Goal: Navigation & Orientation: Find specific page/section

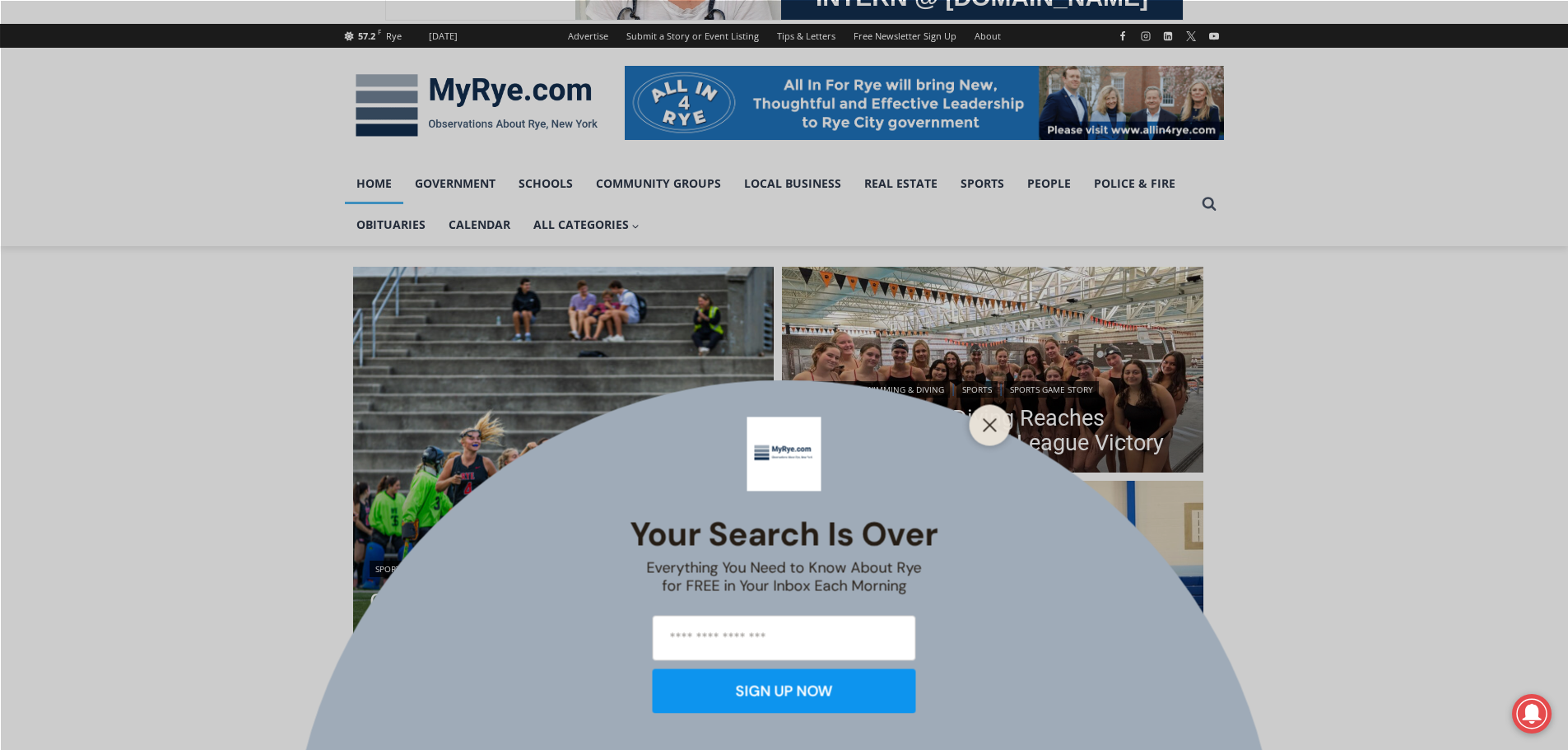
scroll to position [165, 0]
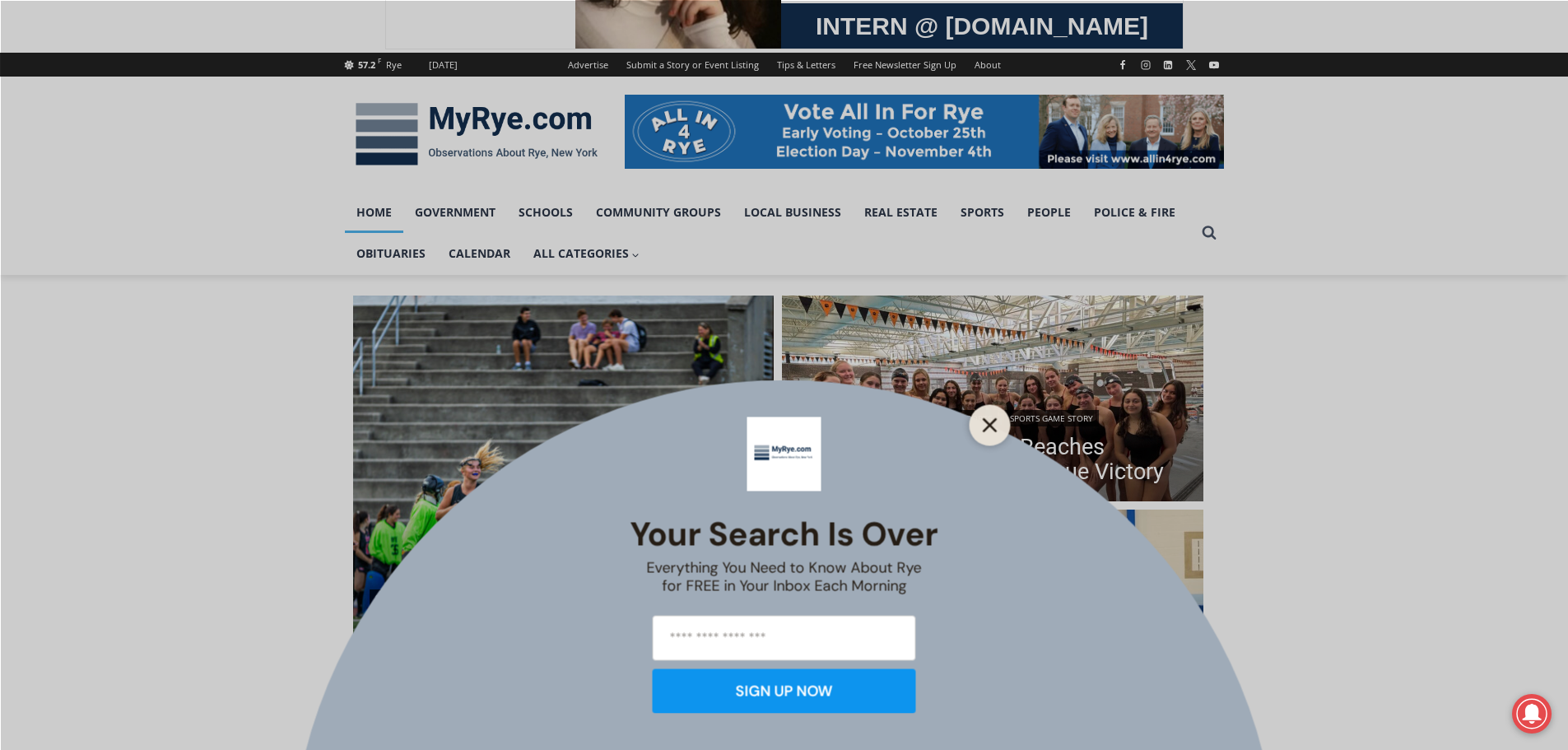
click at [994, 433] on button "Close" at bounding box center [990, 425] width 23 height 23
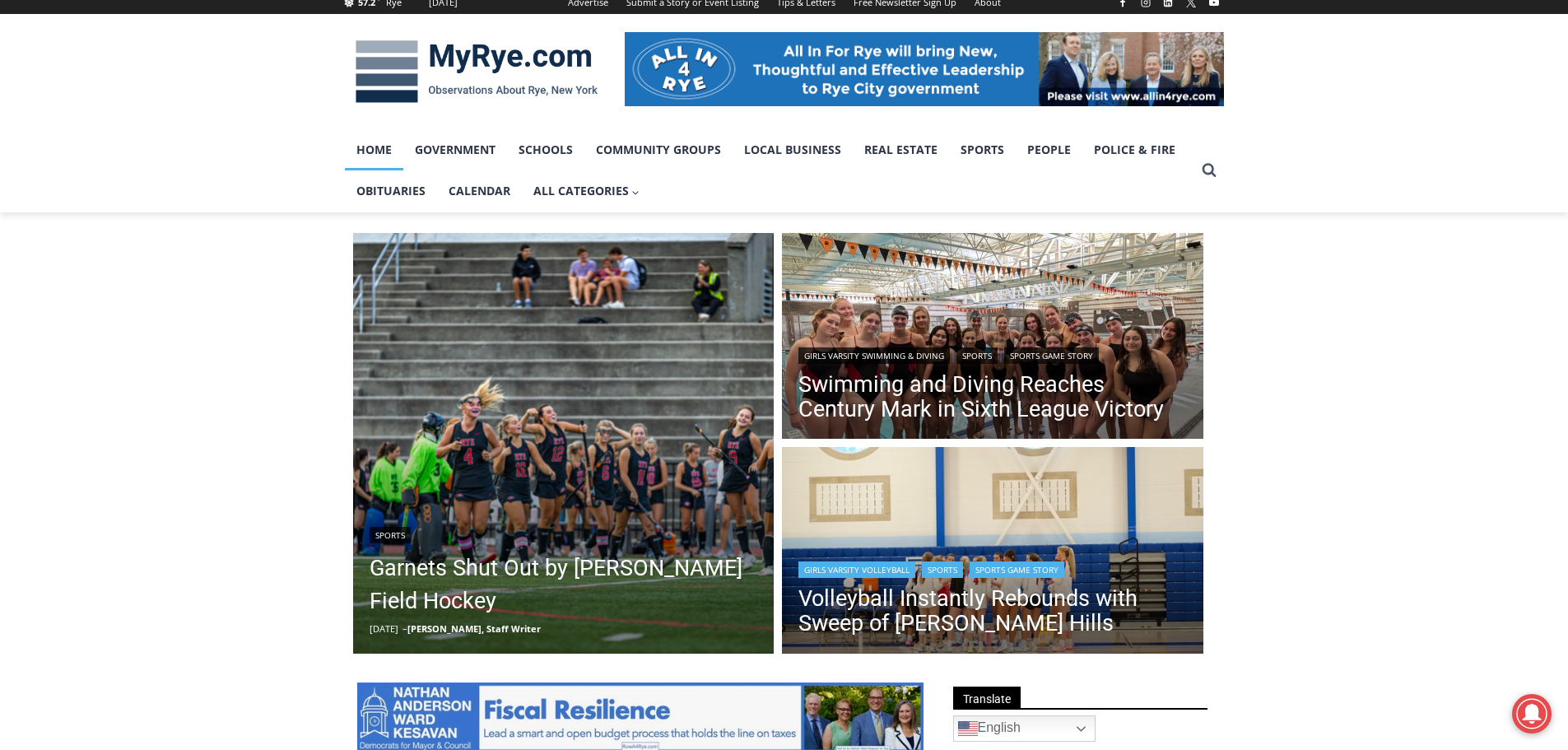
scroll to position [218, 0]
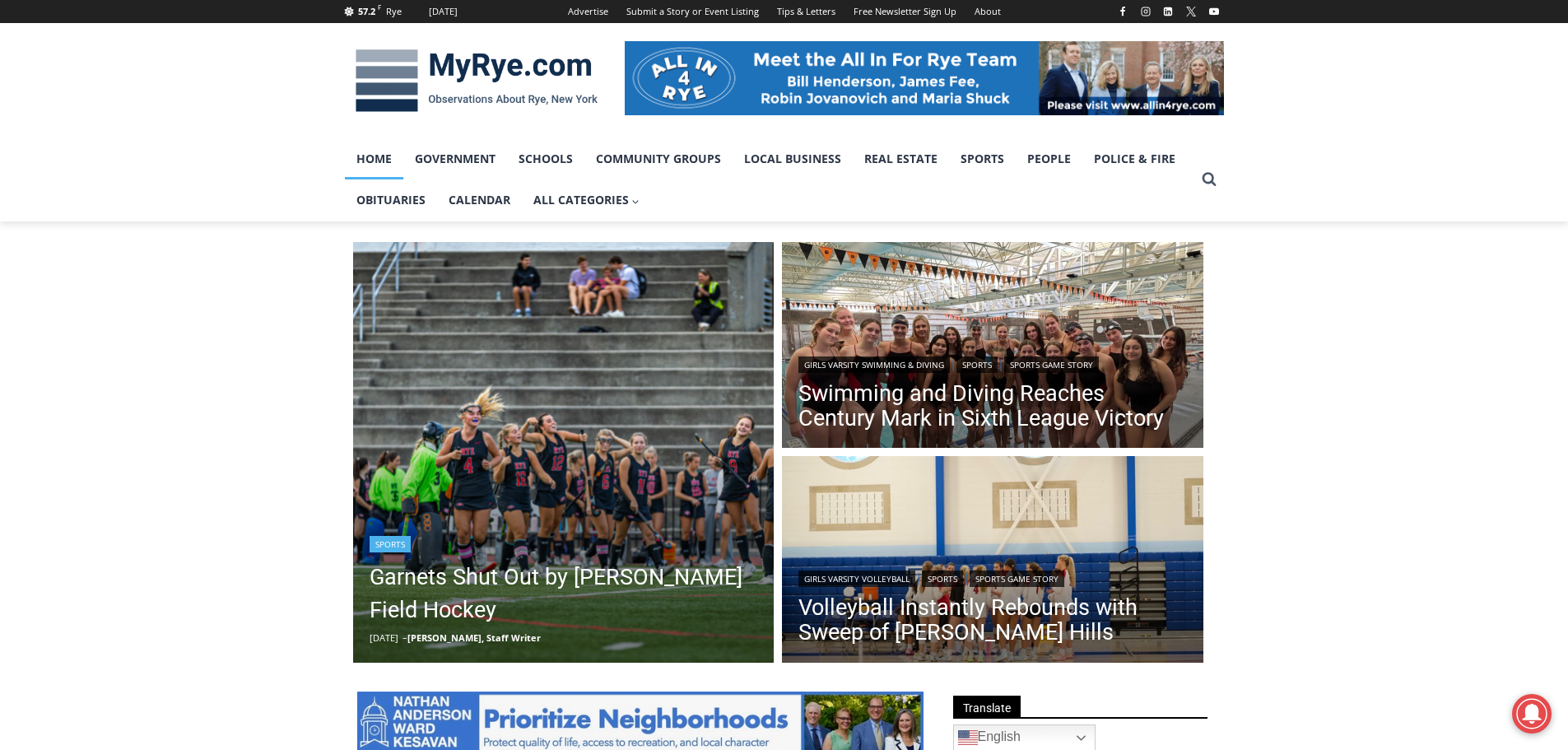
click at [551, 498] on img "Read More Garnets Shut Out by Horace Greeley Field Hockey" at bounding box center [564, 452] width 421 height 422
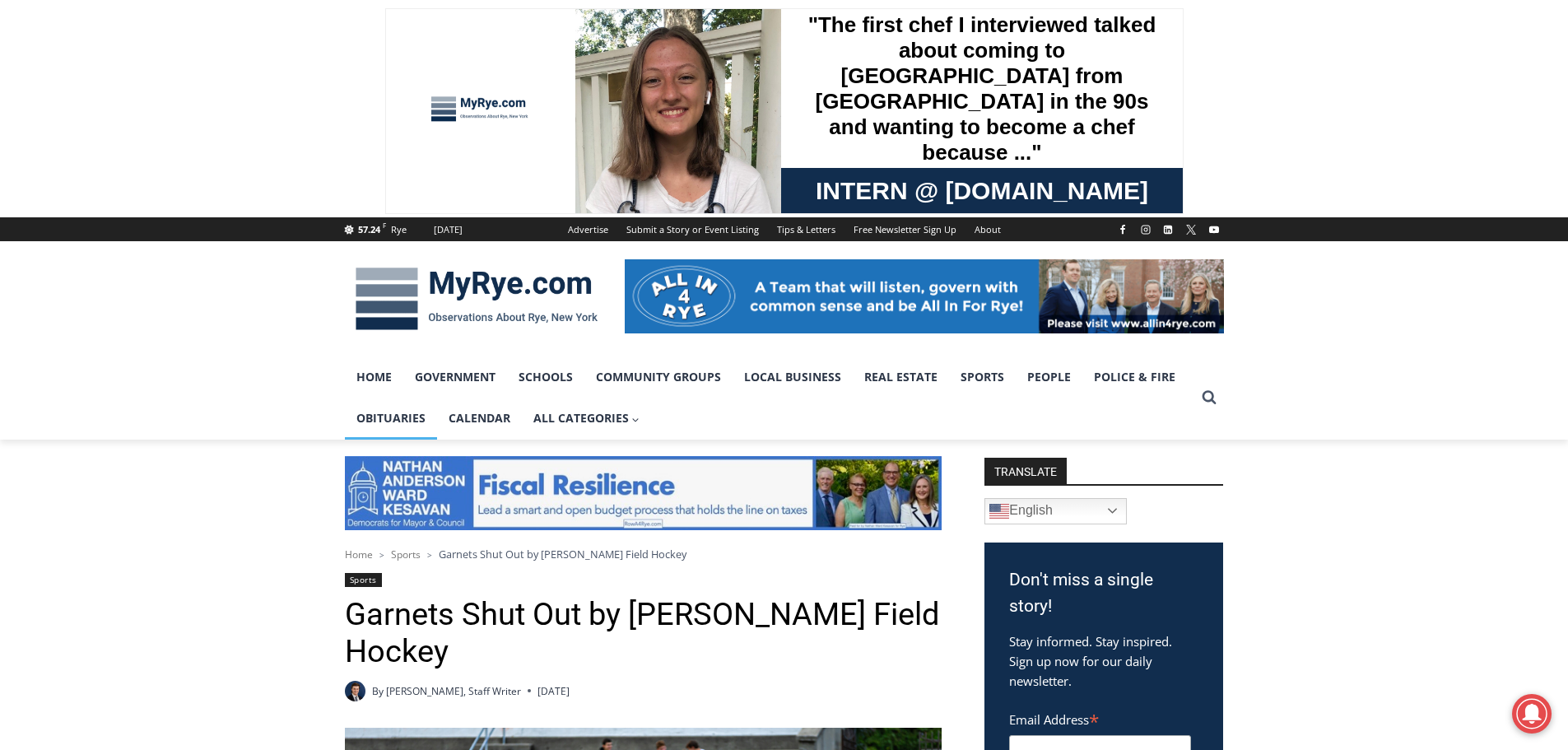
click at [372, 421] on link "Obituaries" at bounding box center [391, 418] width 92 height 41
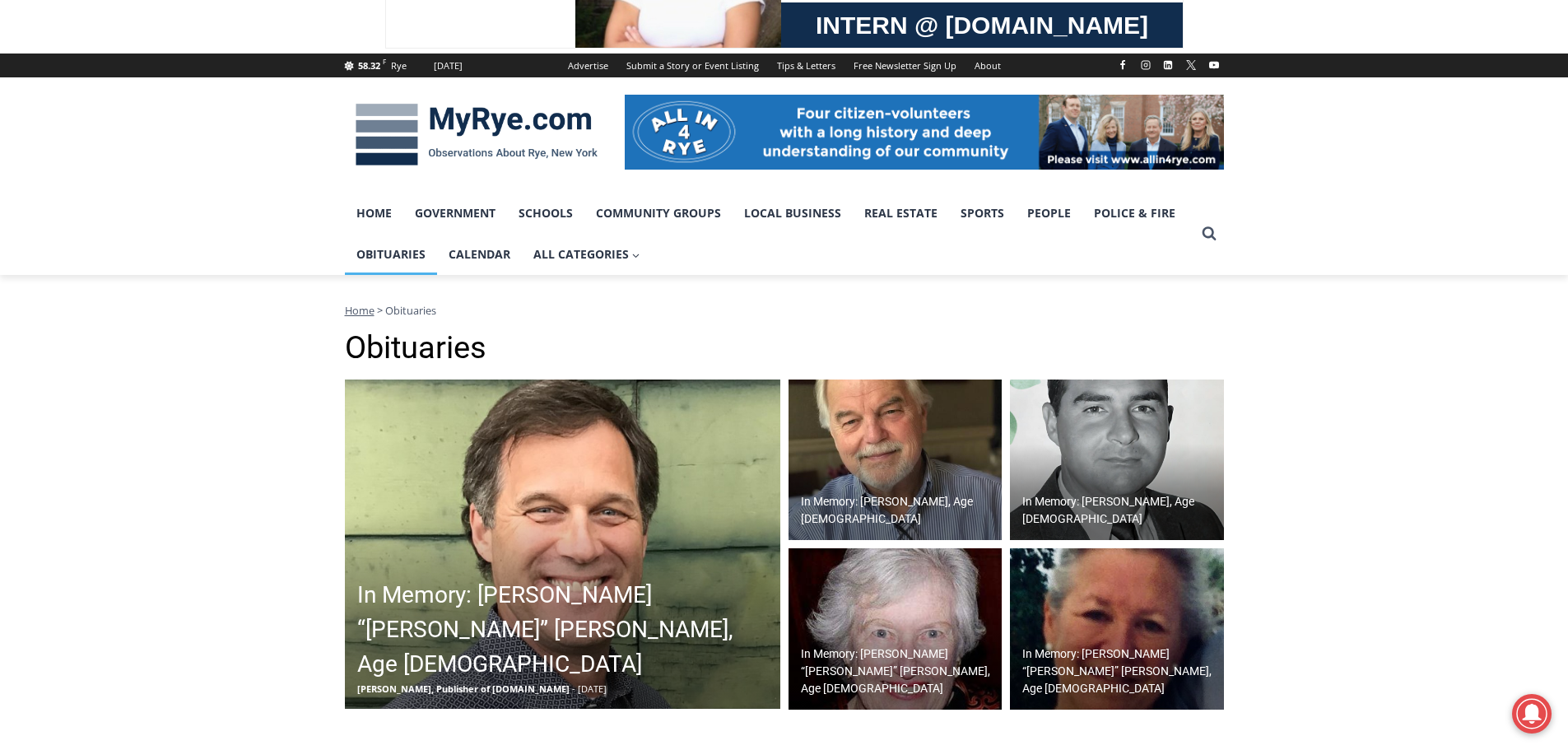
scroll to position [165, 0]
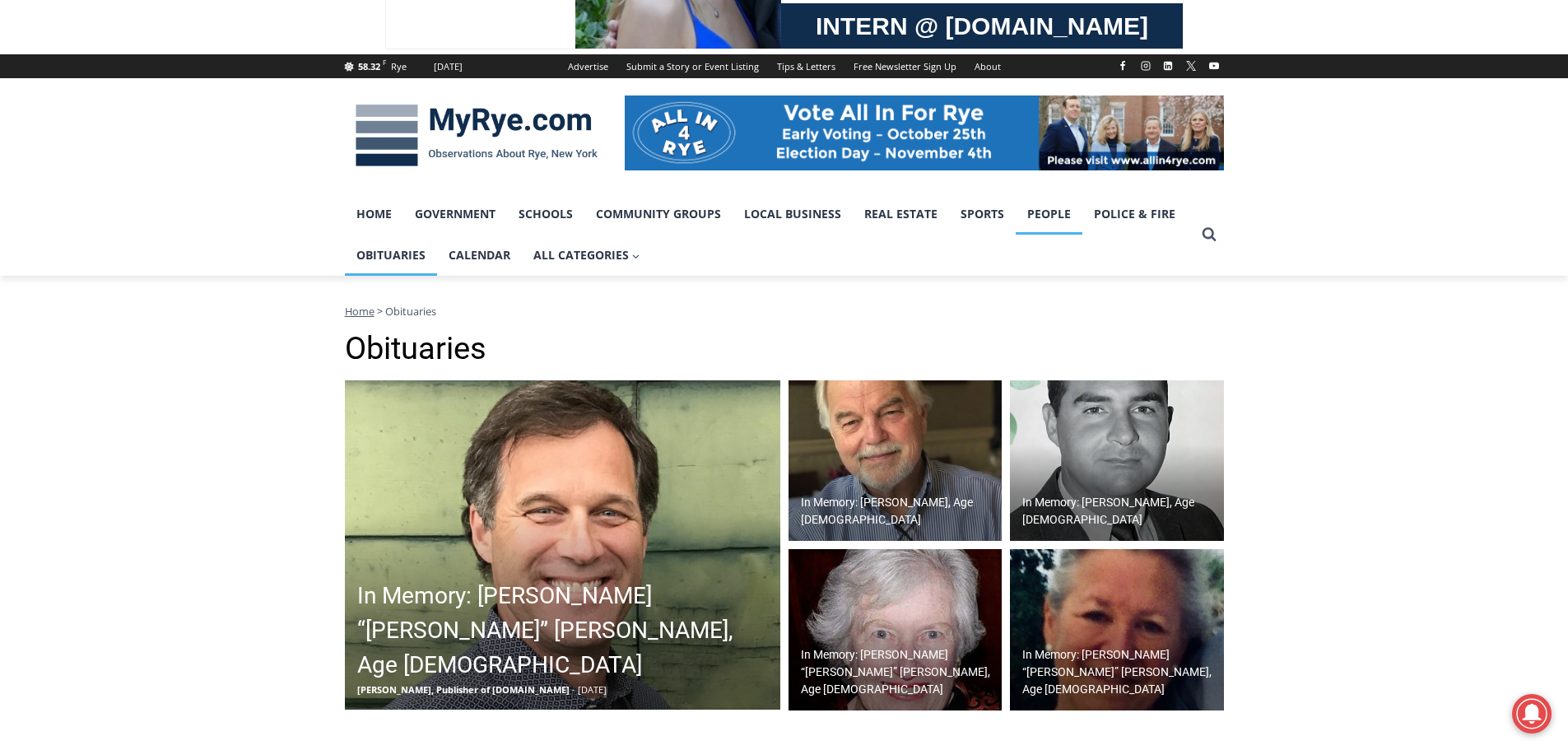
click at [1042, 218] on link "People" at bounding box center [1049, 214] width 66 height 41
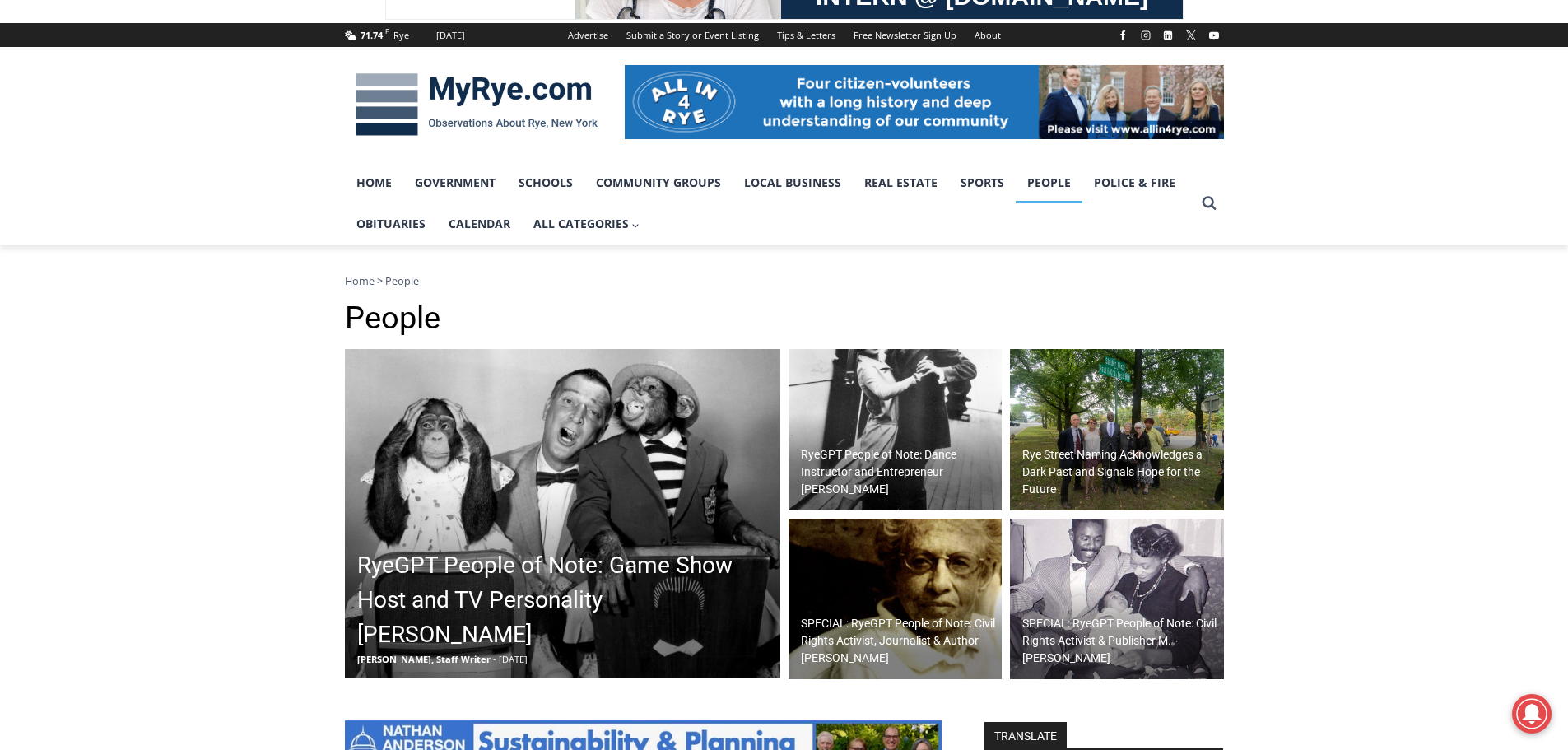
scroll to position [165, 0]
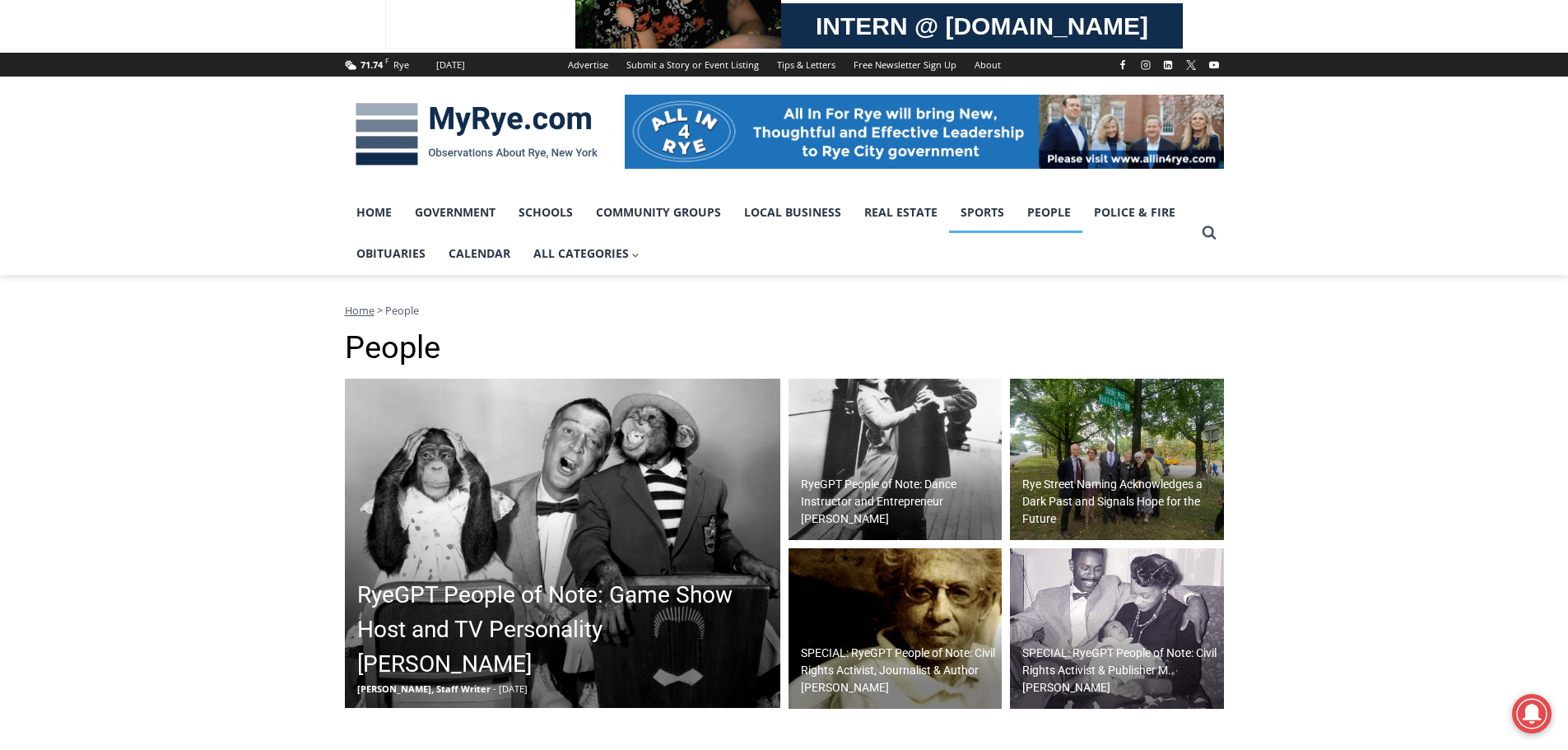
click at [988, 216] on link "Sports" at bounding box center [983, 212] width 66 height 41
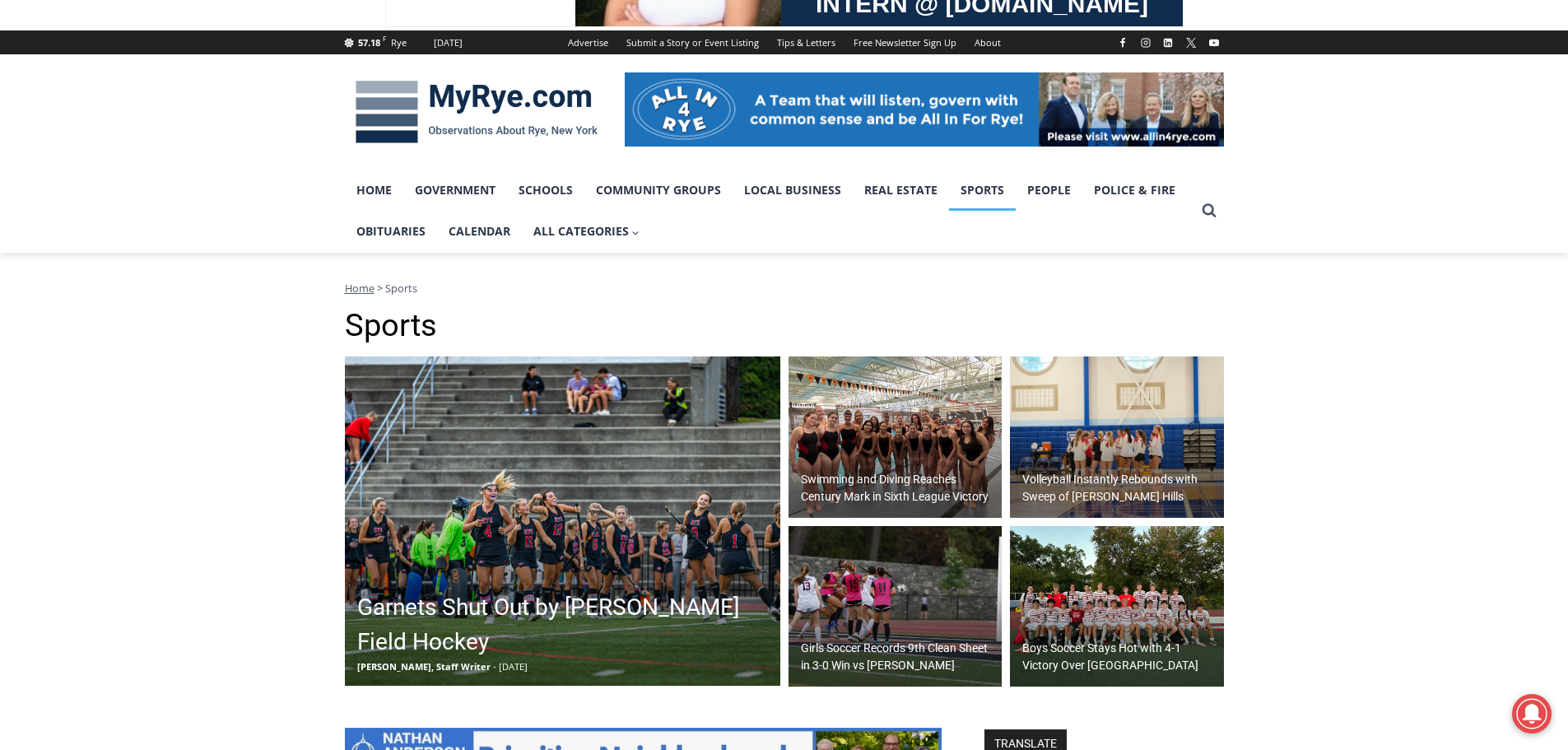
scroll to position [165, 0]
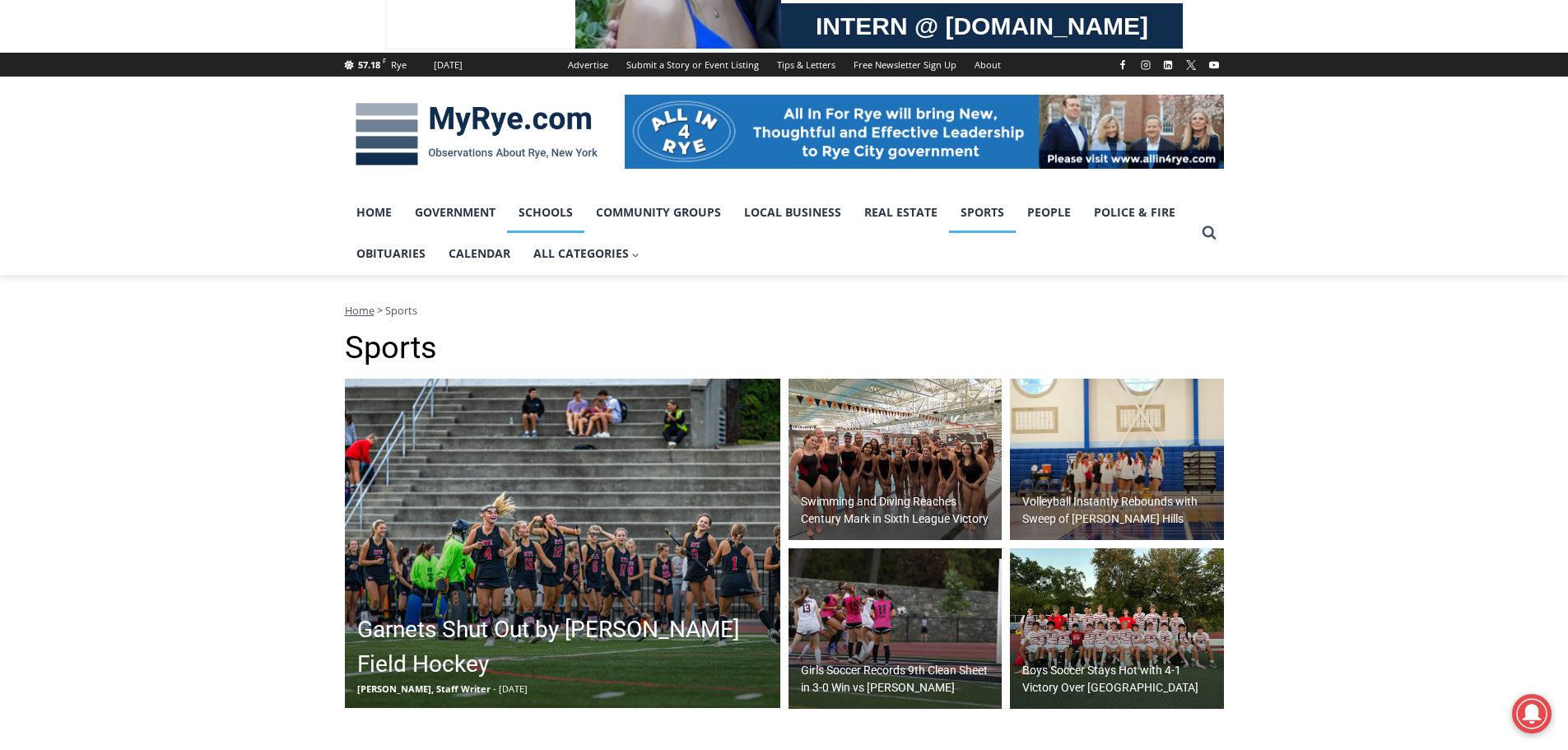
click at [554, 214] on link "Schools" at bounding box center [545, 212] width 78 height 41
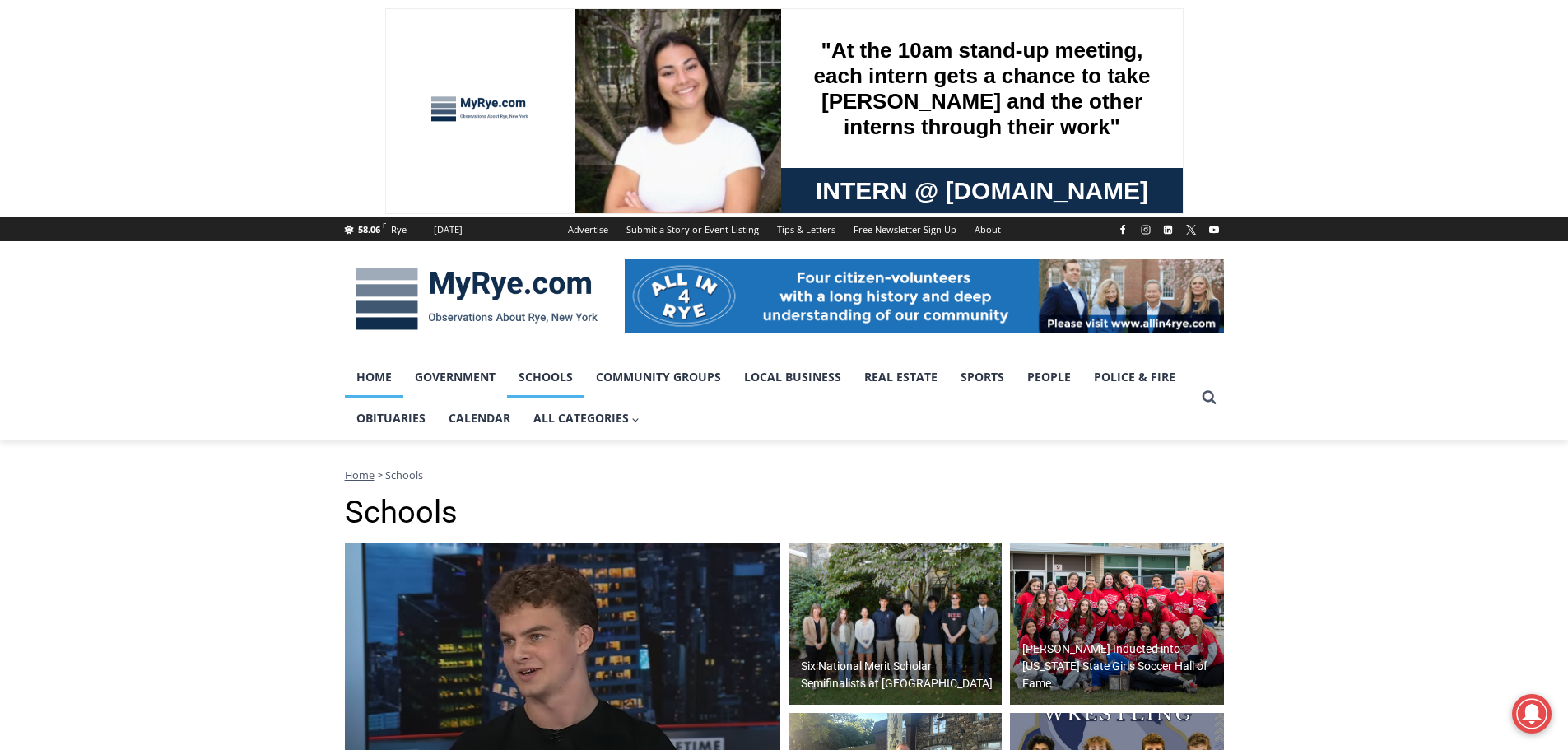
click at [386, 376] on link "Home" at bounding box center [373, 377] width 58 height 41
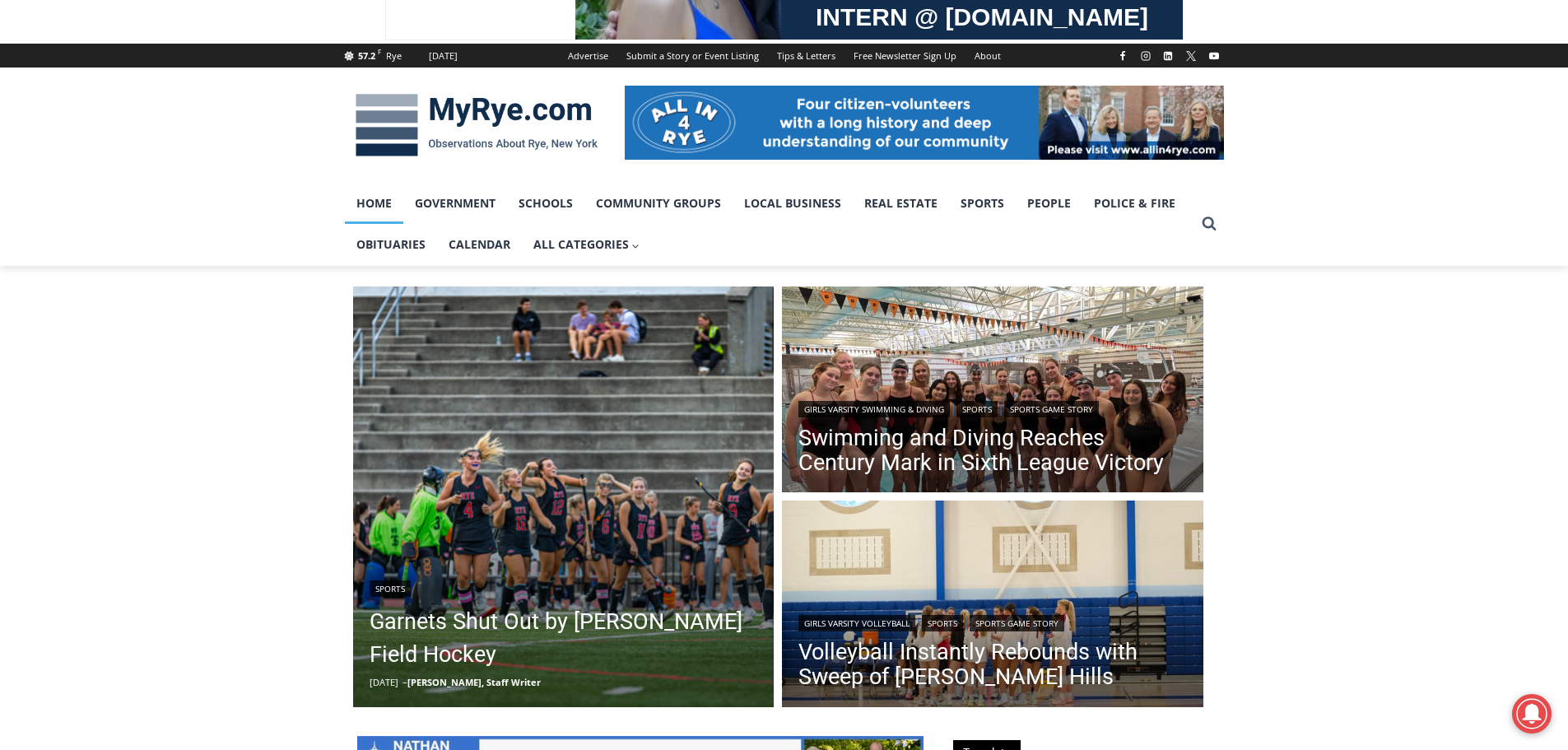
scroll to position [247, 0]
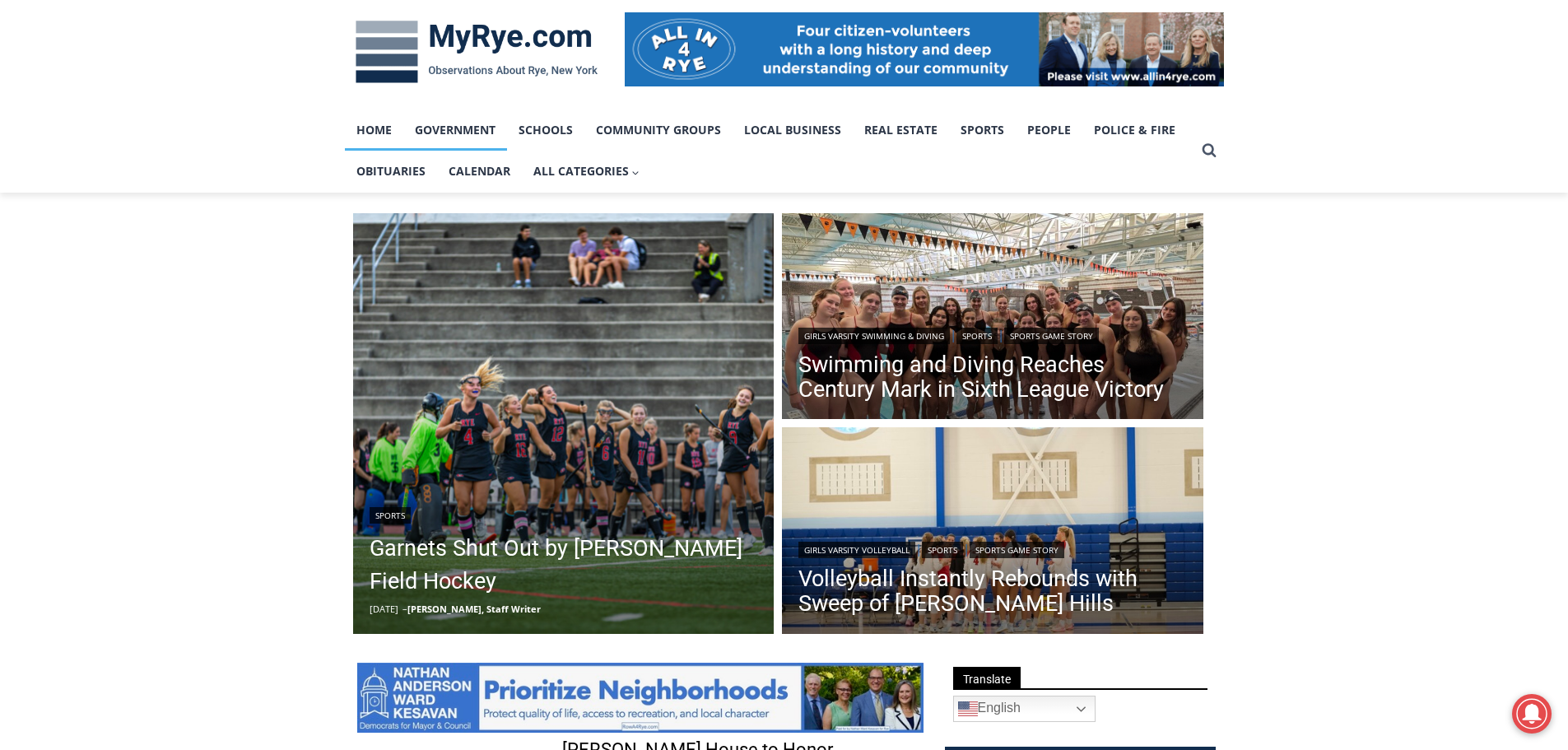
click at [483, 134] on link "Government" at bounding box center [455, 129] width 104 height 41
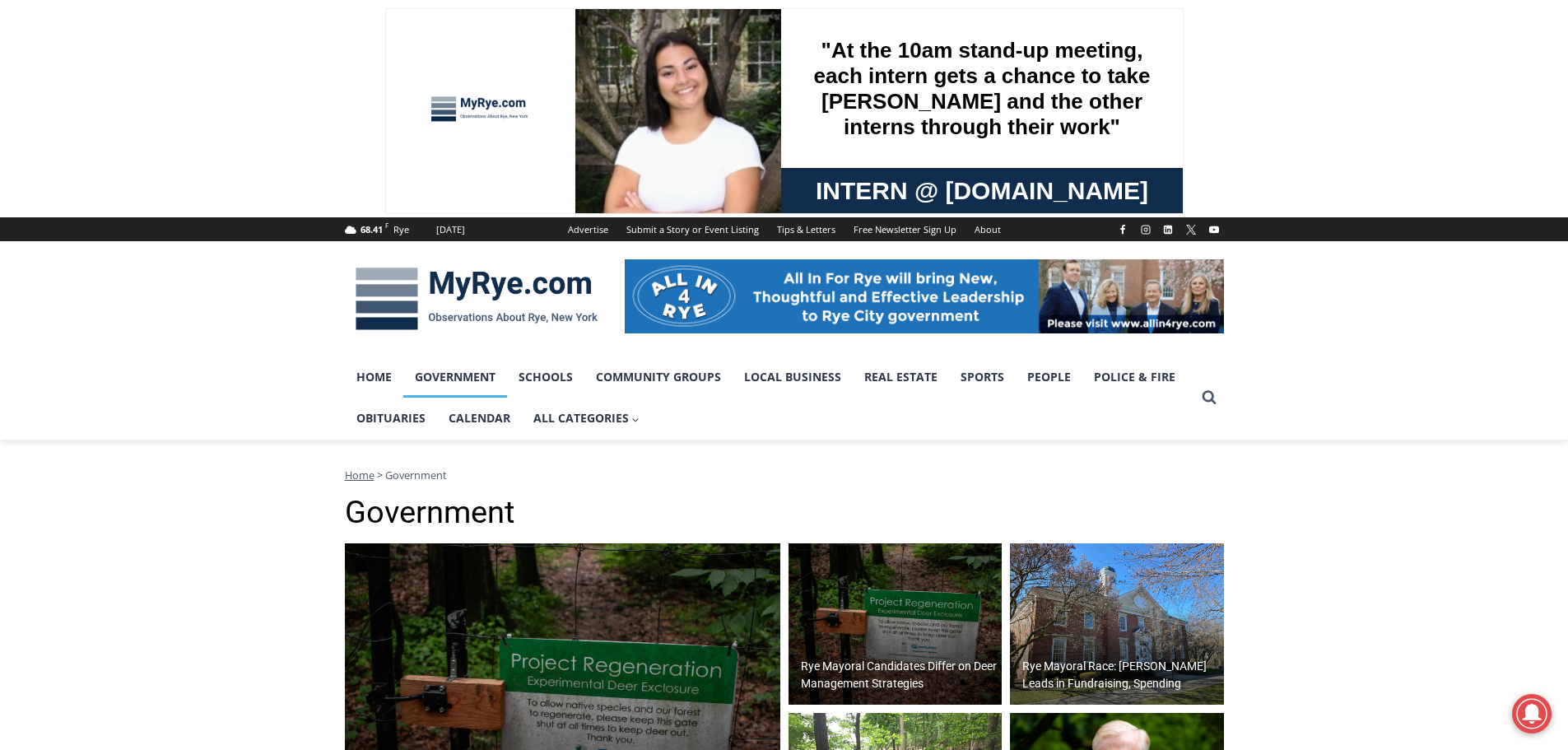
click at [323, 20] on span at bounding box center [784, 108] width 1568 height 217
